Goal: Obtain resource: Download file/media

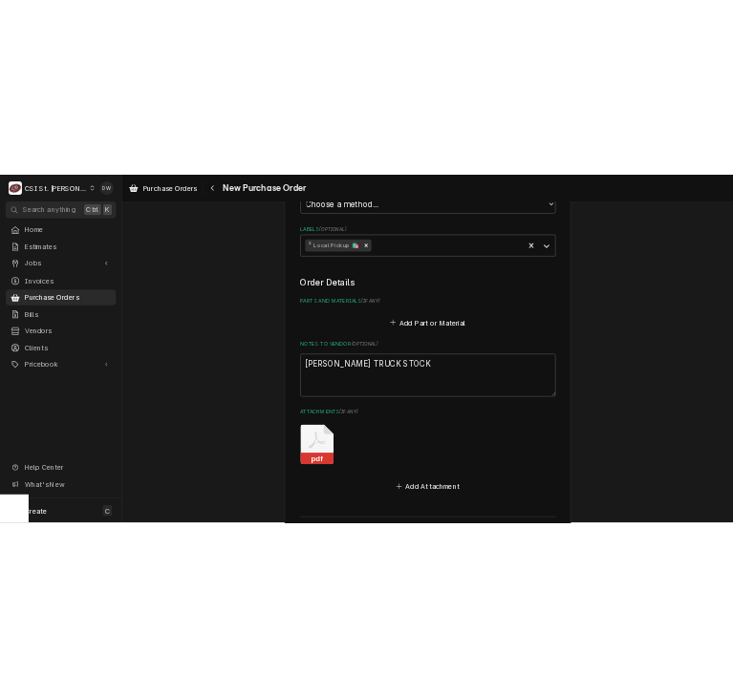
scroll to position [1192, 0]
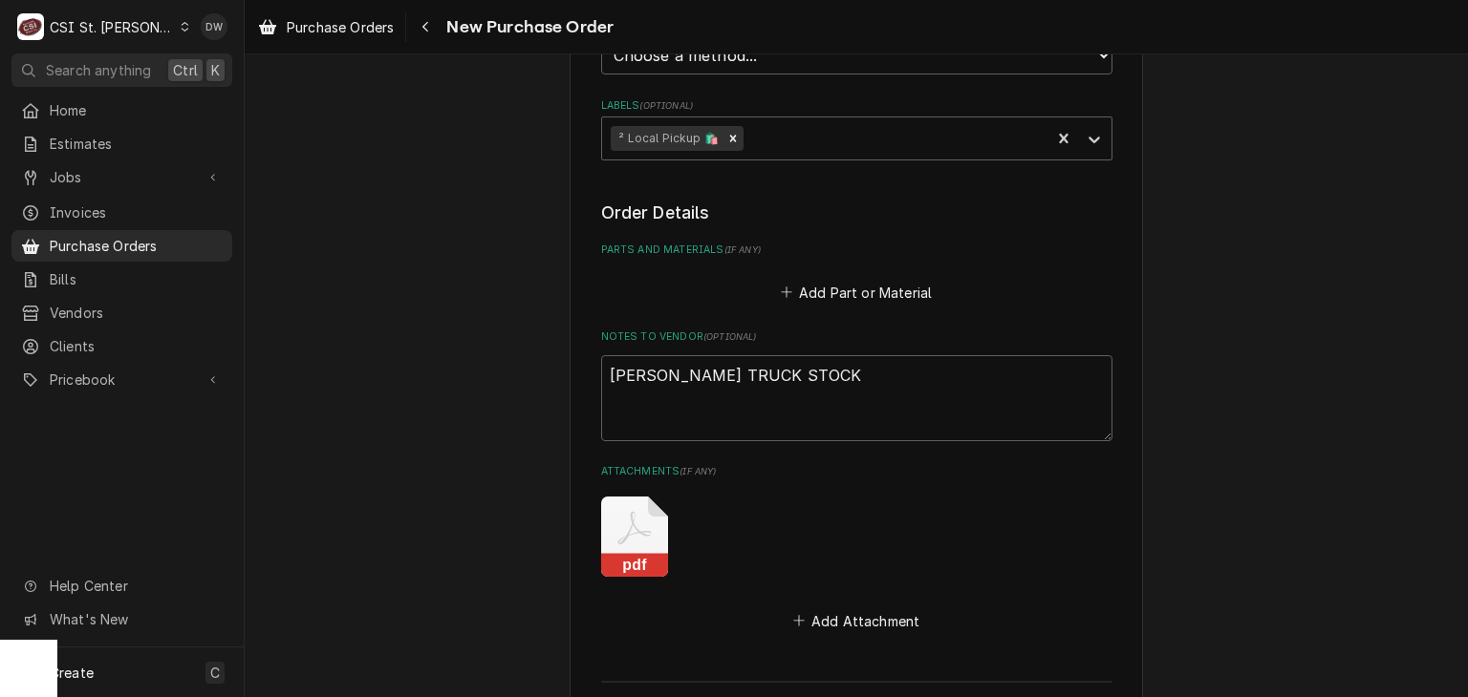
click at [604, 553] on rect "Attachments" at bounding box center [634, 565] width 67 height 24
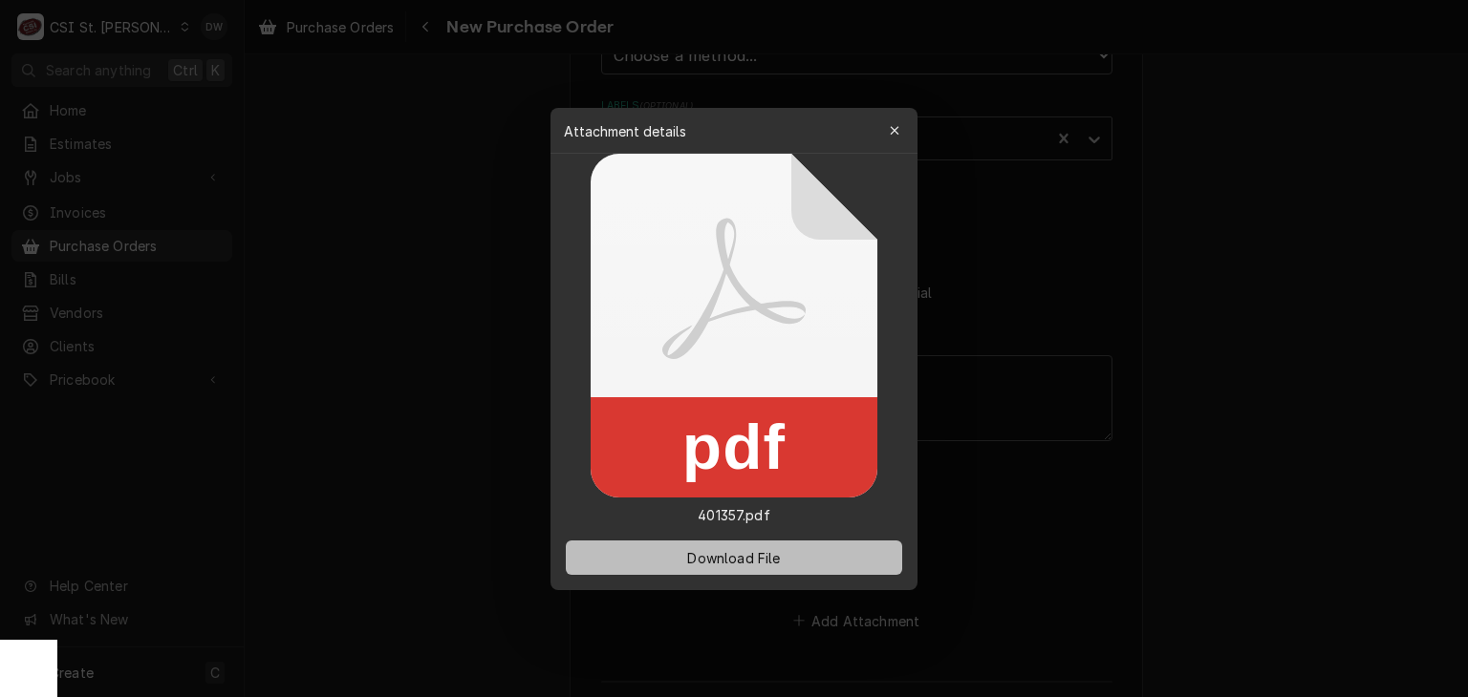
click at [734, 561] on span "Download File" at bounding box center [733, 557] width 100 height 20
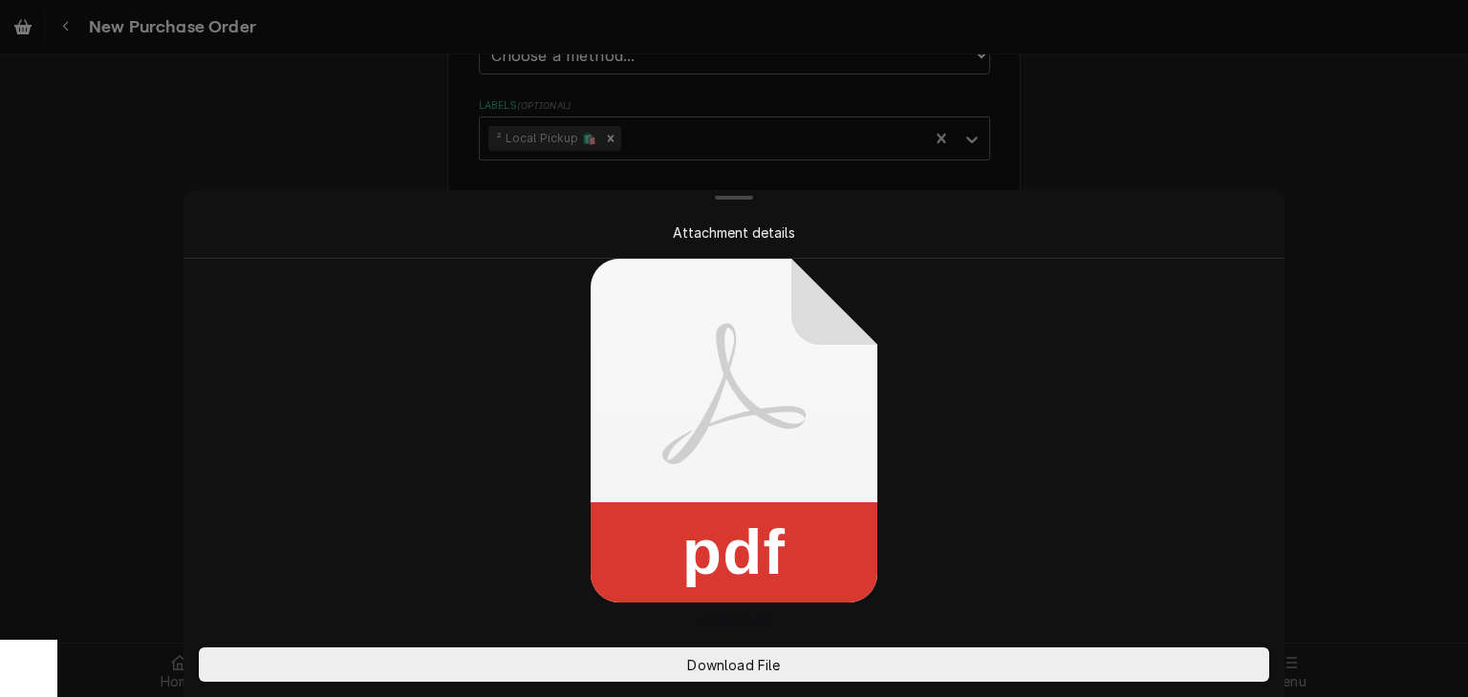
type textarea "x"
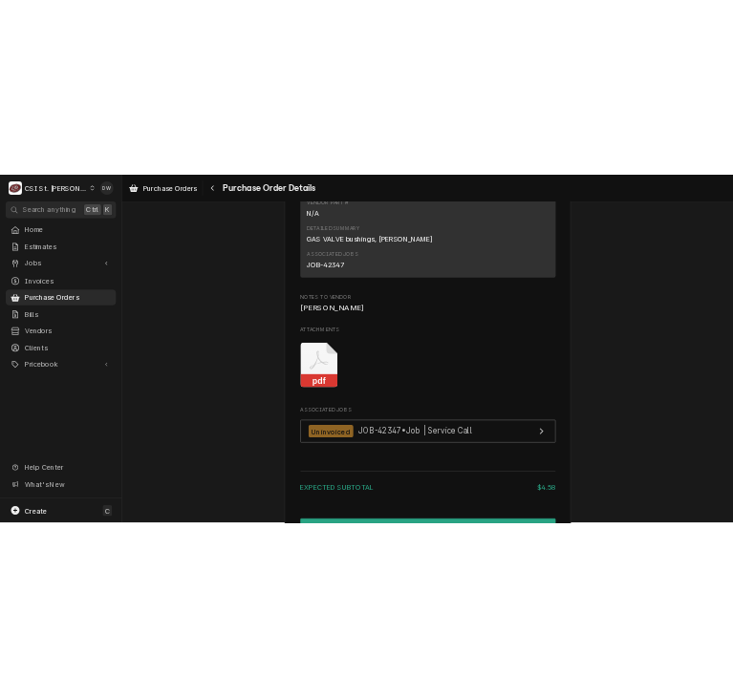
scroll to position [1630, 0]
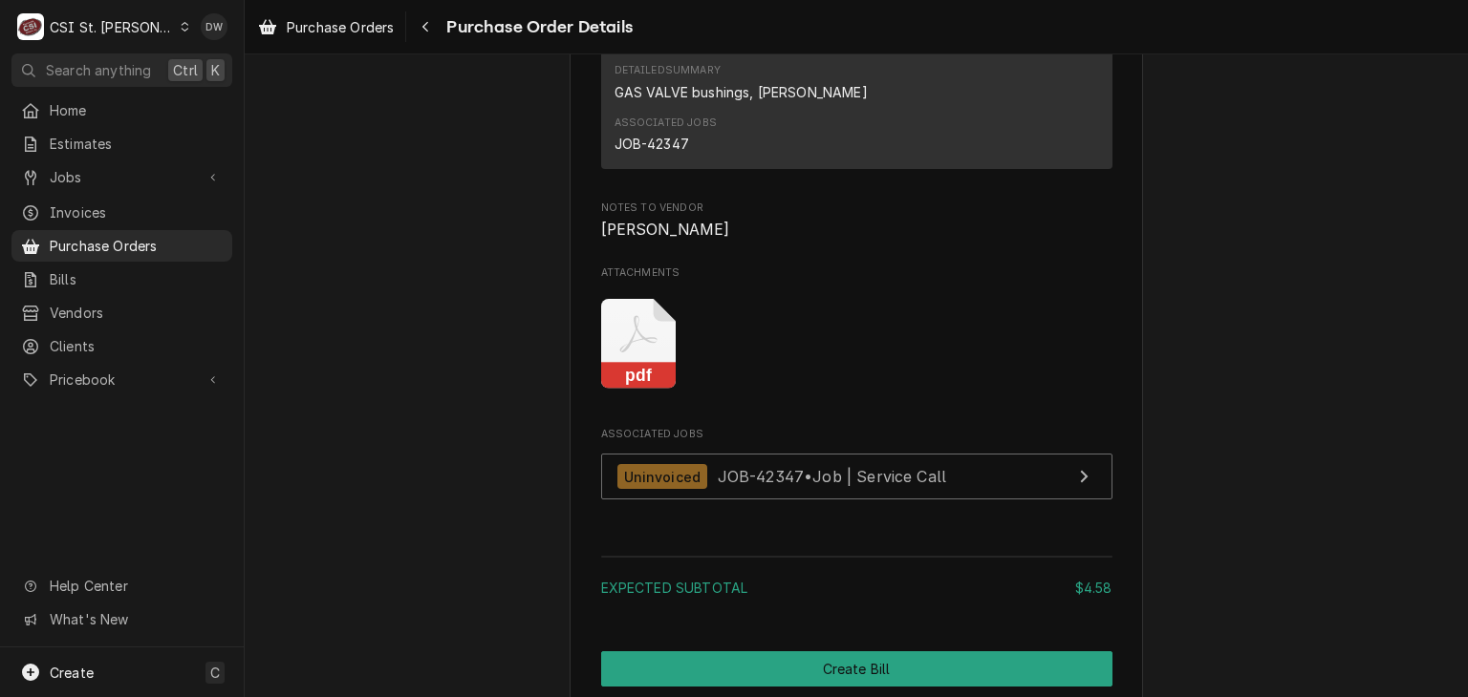
click at [604, 390] on rect "Attachments" at bounding box center [638, 376] width 75 height 27
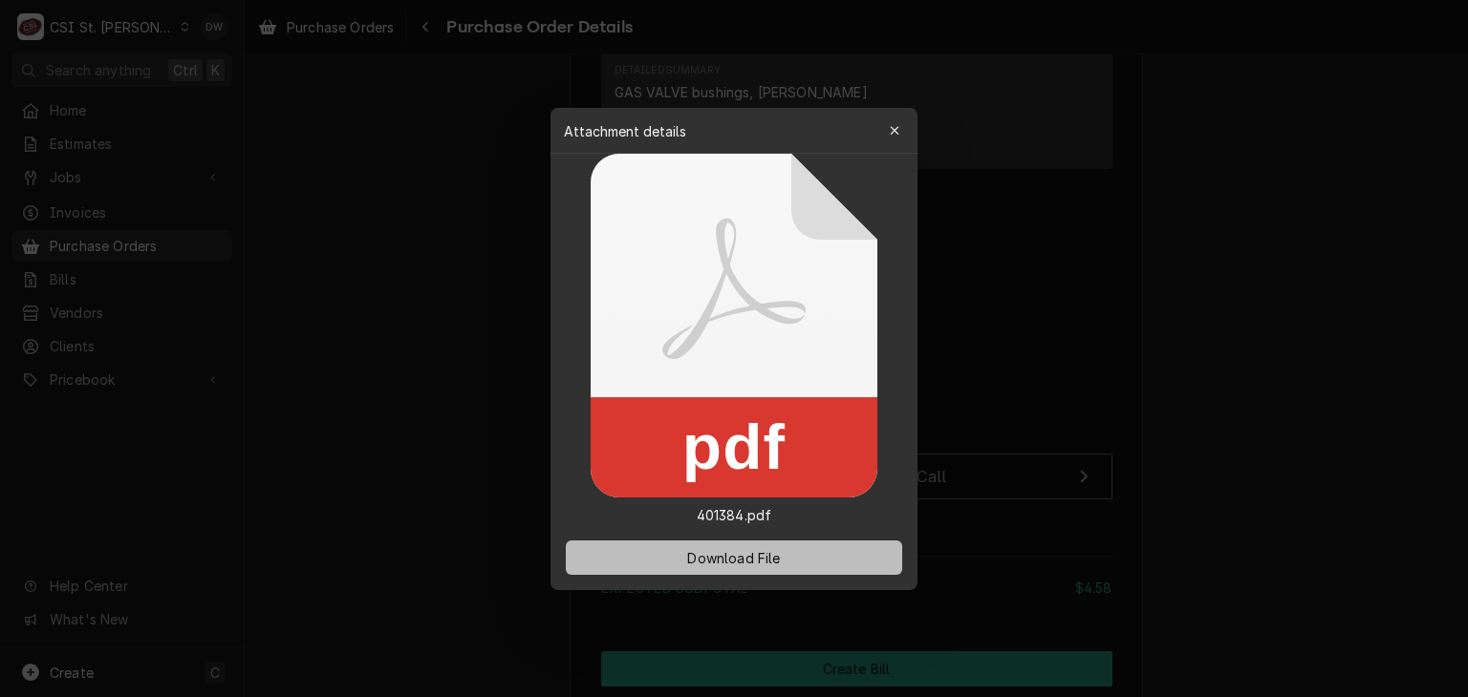
click at [761, 548] on span "Download File" at bounding box center [733, 557] width 100 height 20
click at [346, 191] on div at bounding box center [734, 348] width 1468 height 697
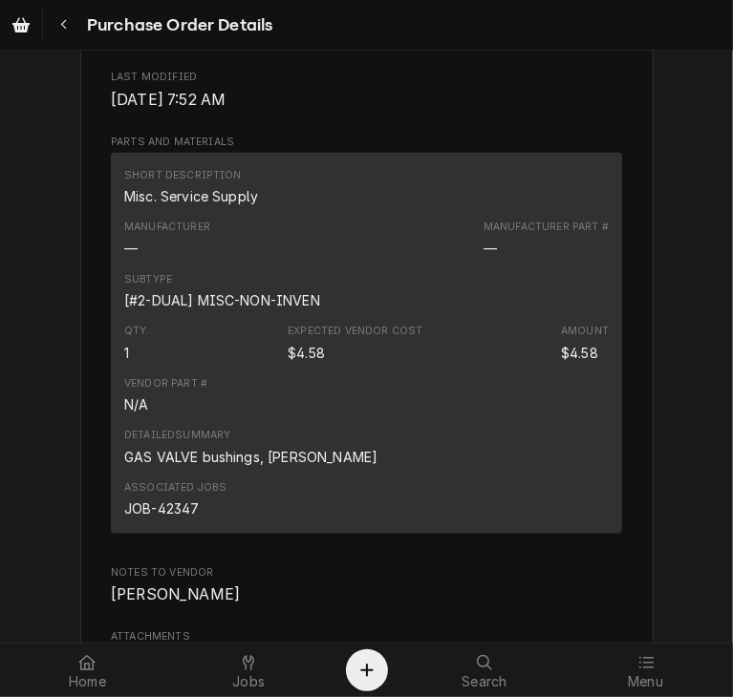
scroll to position [1273, 0]
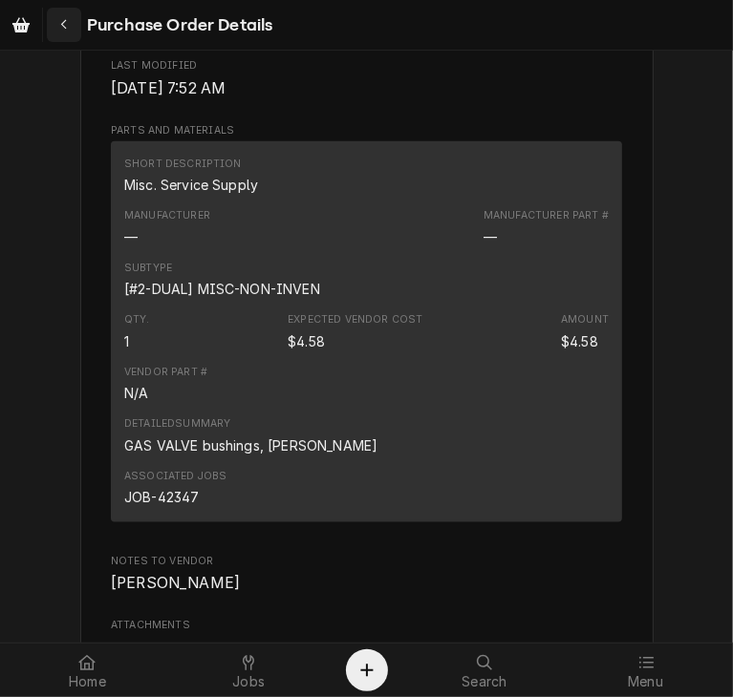
click at [65, 16] on div "Navigate back" at bounding box center [63, 24] width 19 height 19
